Goal: Navigation & Orientation: Find specific page/section

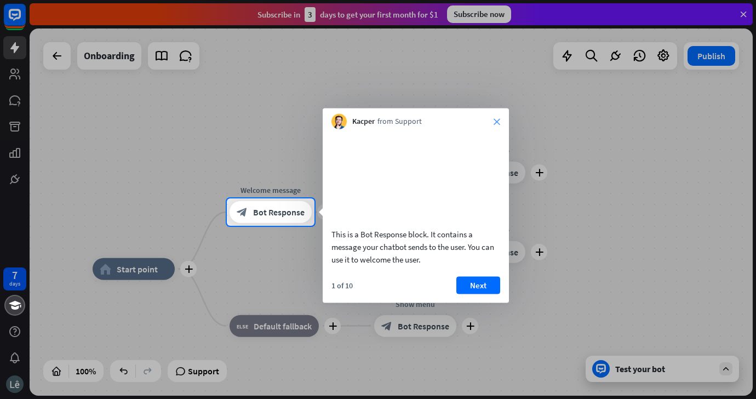
click at [499, 121] on icon "close" at bounding box center [497, 121] width 7 height 7
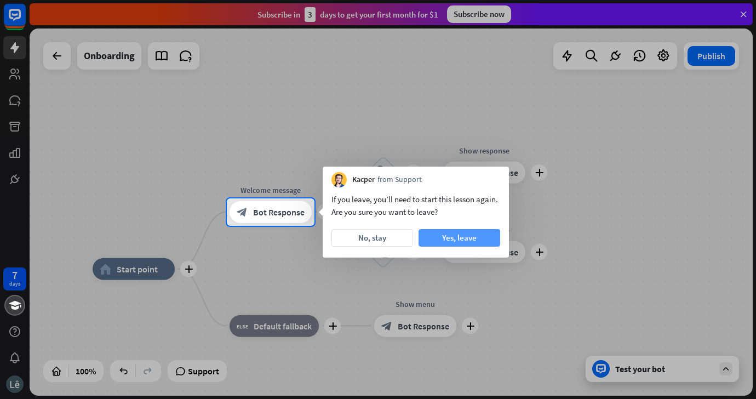
click at [448, 241] on button "Yes, leave" at bounding box center [460, 238] width 82 height 18
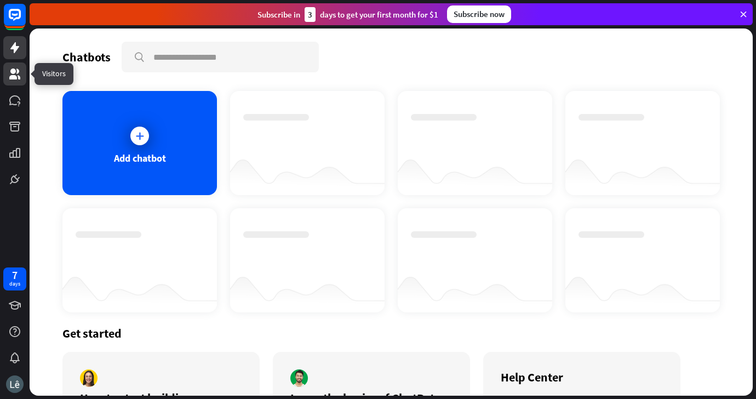
click at [12, 80] on icon at bounding box center [14, 73] width 13 height 13
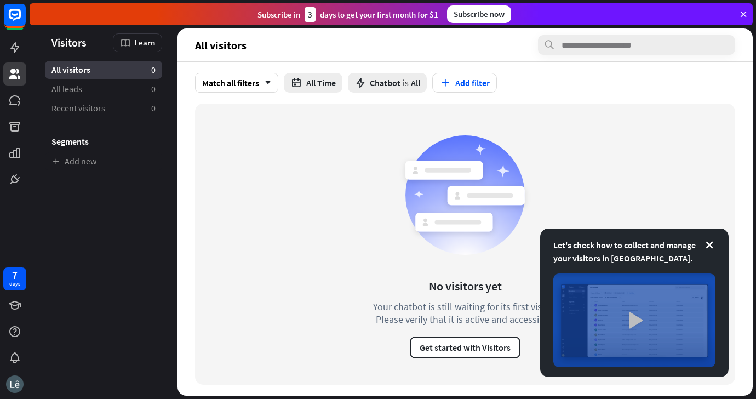
click at [641, 319] on img at bounding box center [634, 320] width 162 height 94
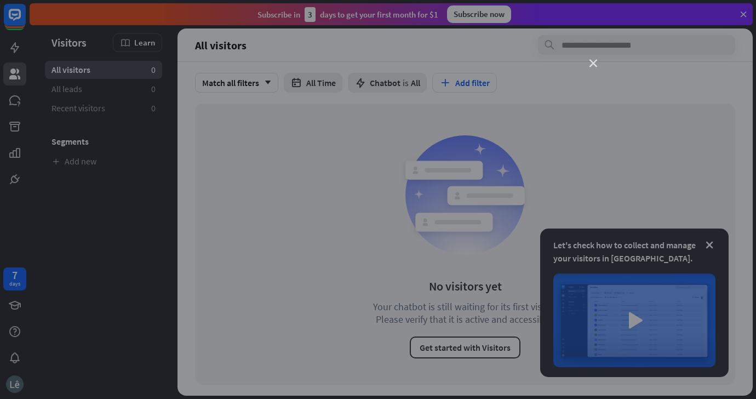
click at [596, 62] on icon "close" at bounding box center [594, 64] width 8 height 8
